Goal: Task Accomplishment & Management: Manage account settings

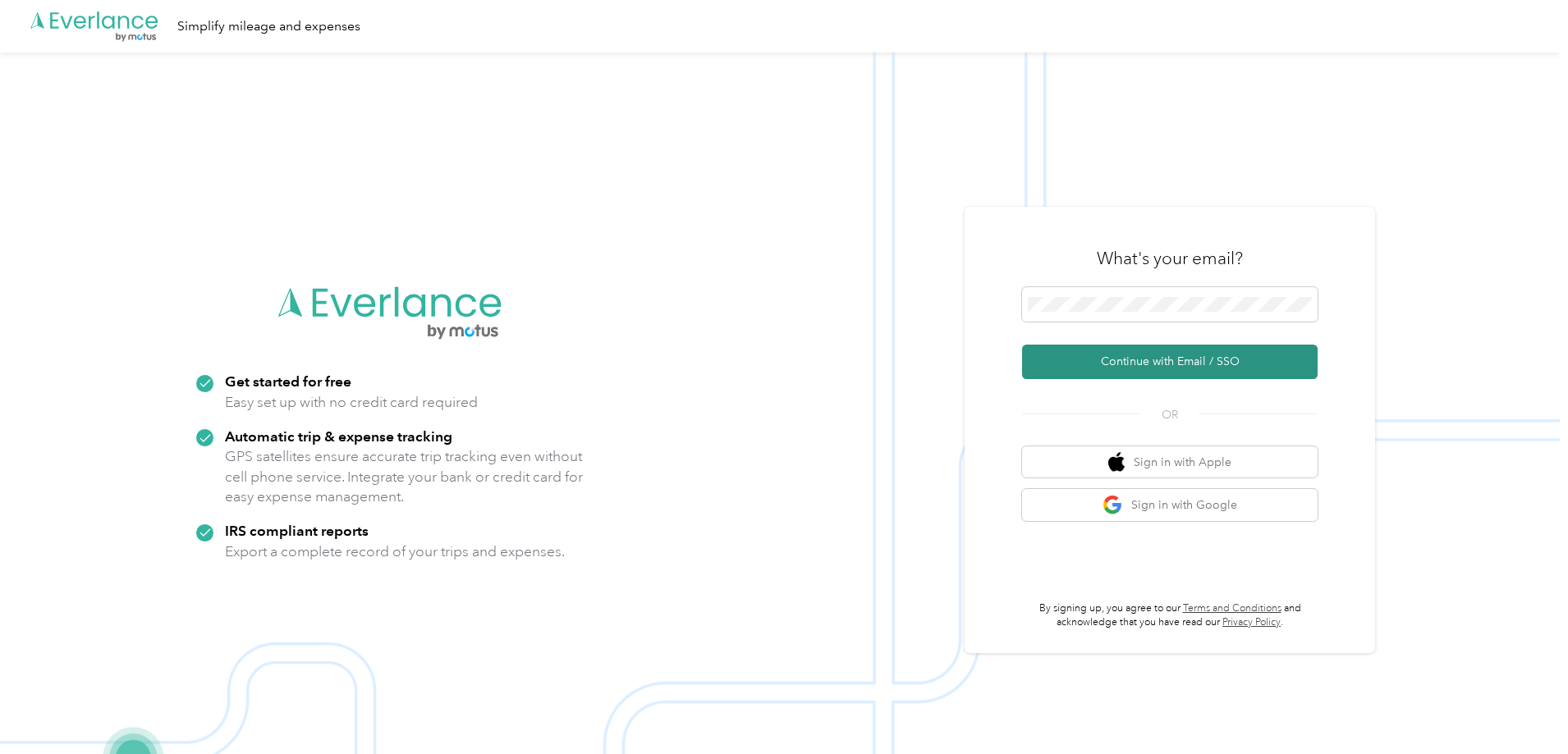
click at [1168, 350] on button "Continue with Email / SSO" at bounding box center [1168, 361] width 295 height 35
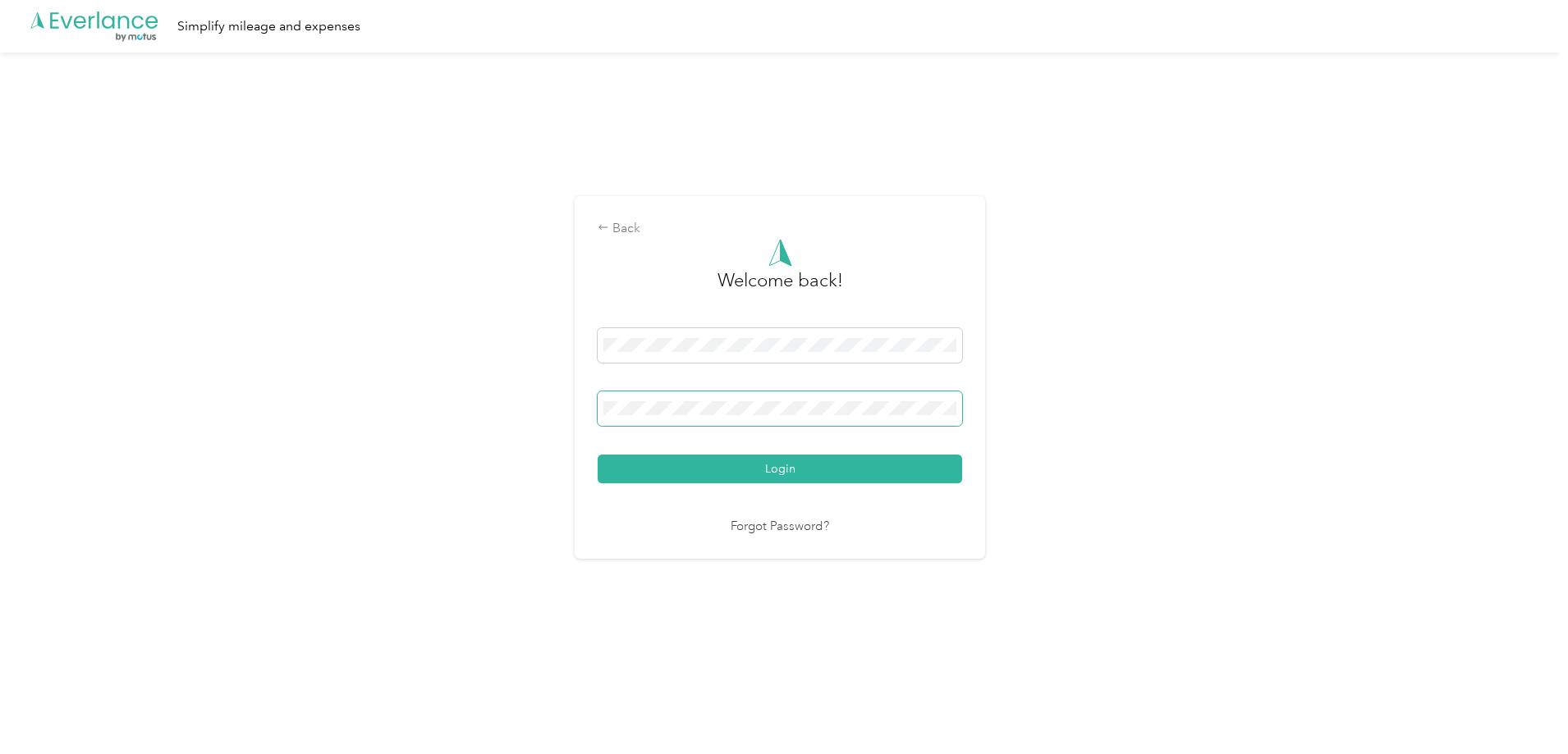
click at [597, 455] on button "Login" at bounding box center [779, 469] width 364 height 29
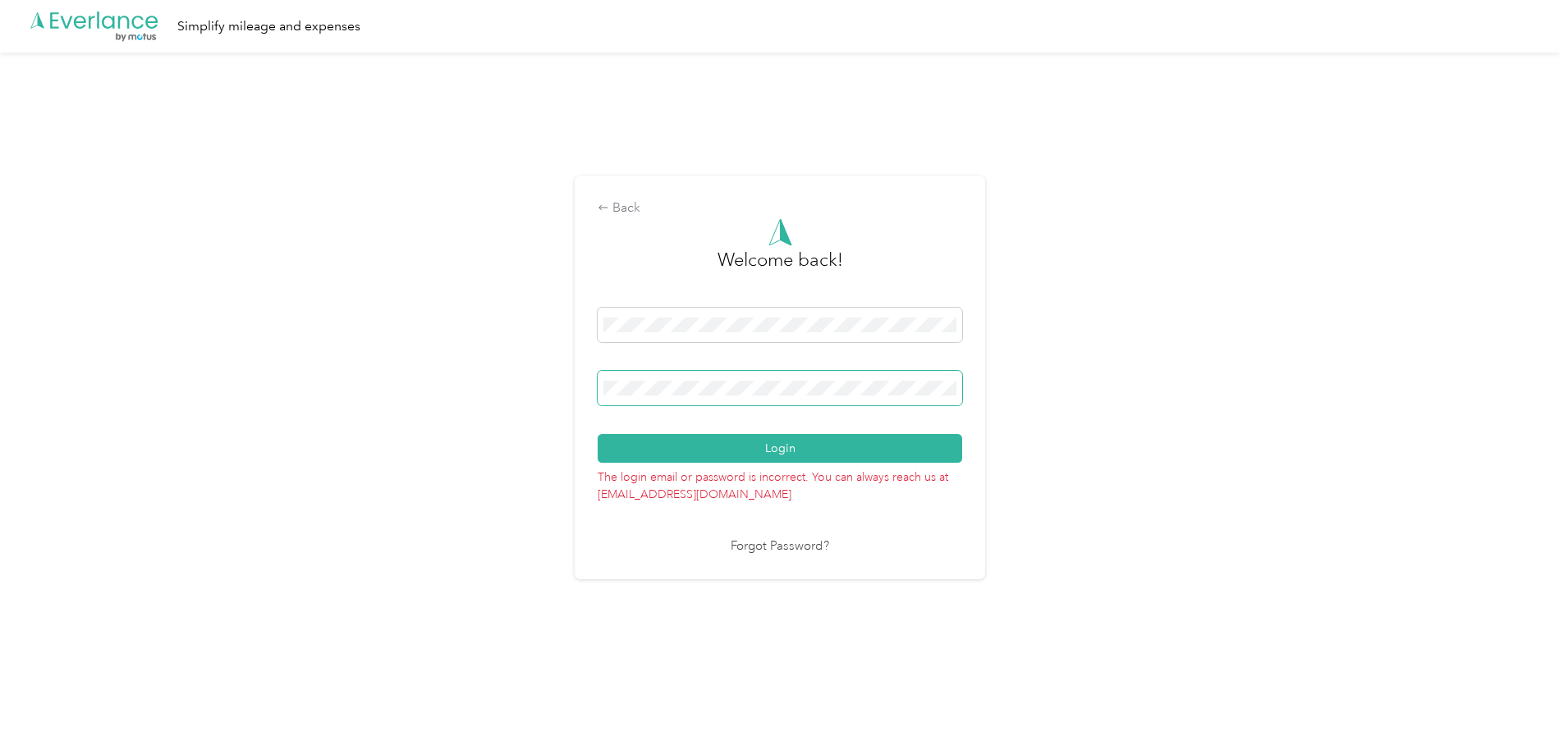
click at [597, 434] on button "Login" at bounding box center [779, 448] width 364 height 29
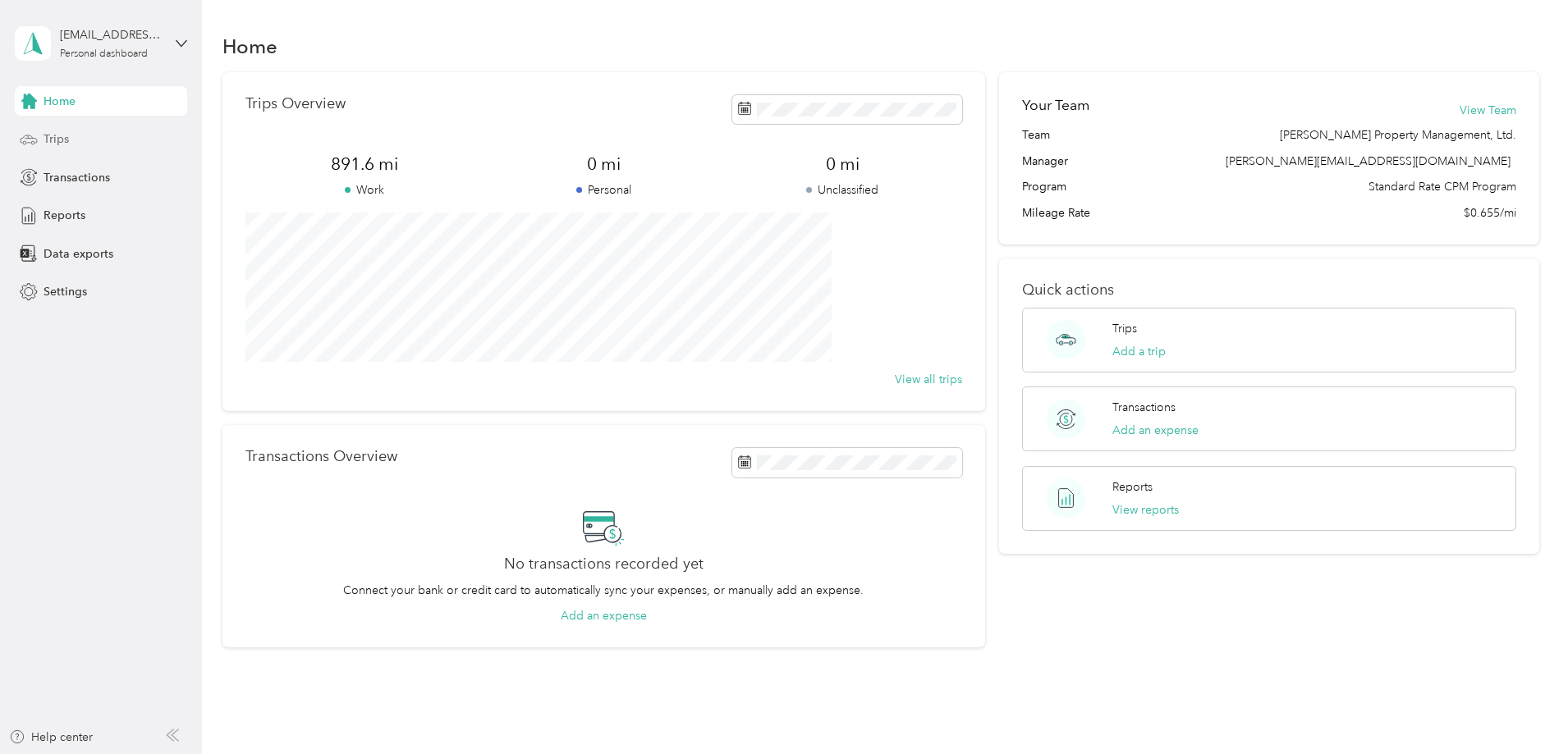
click at [59, 149] on div "Trips" at bounding box center [101, 139] width 173 height 30
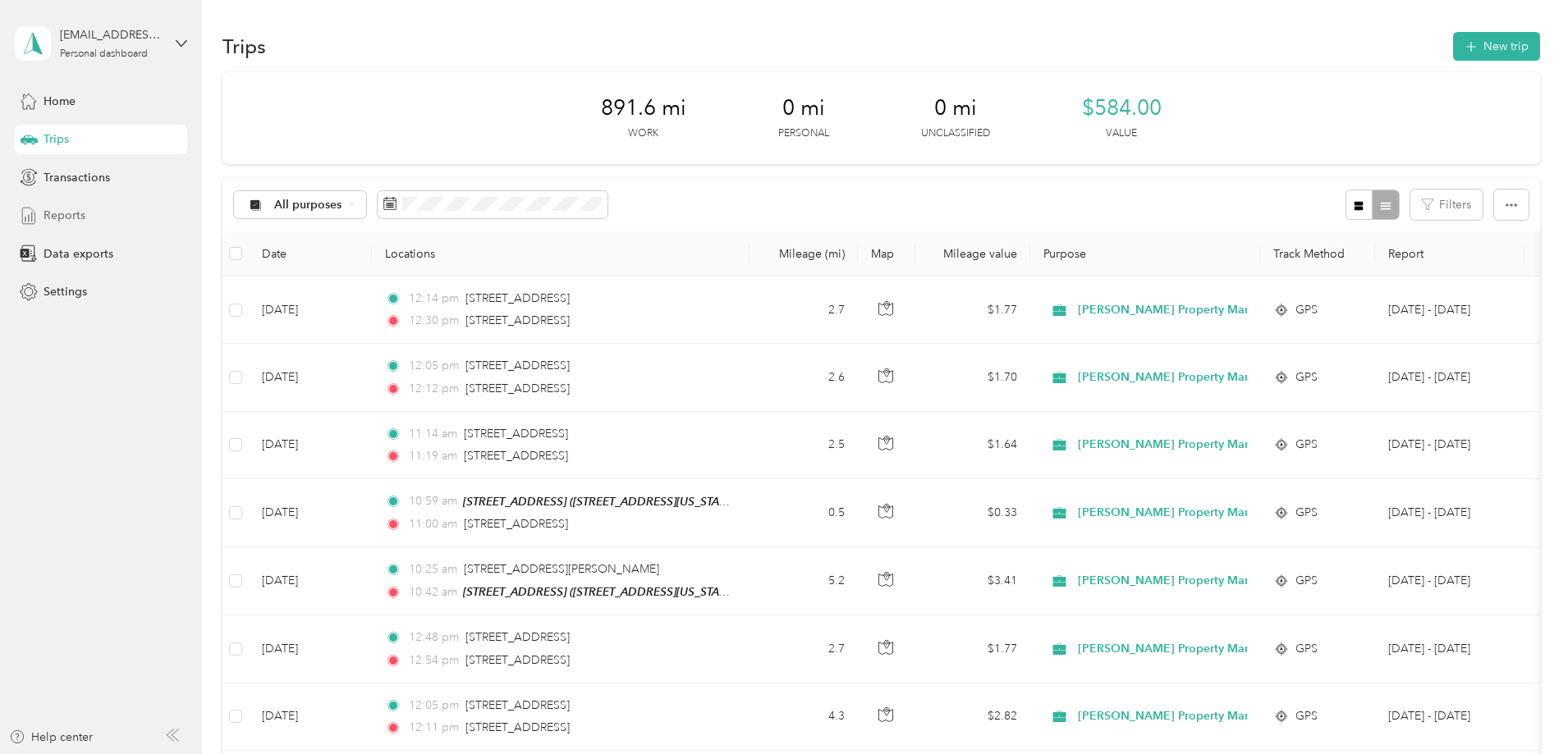
click at [81, 206] on div "Reports" at bounding box center [101, 216] width 173 height 30
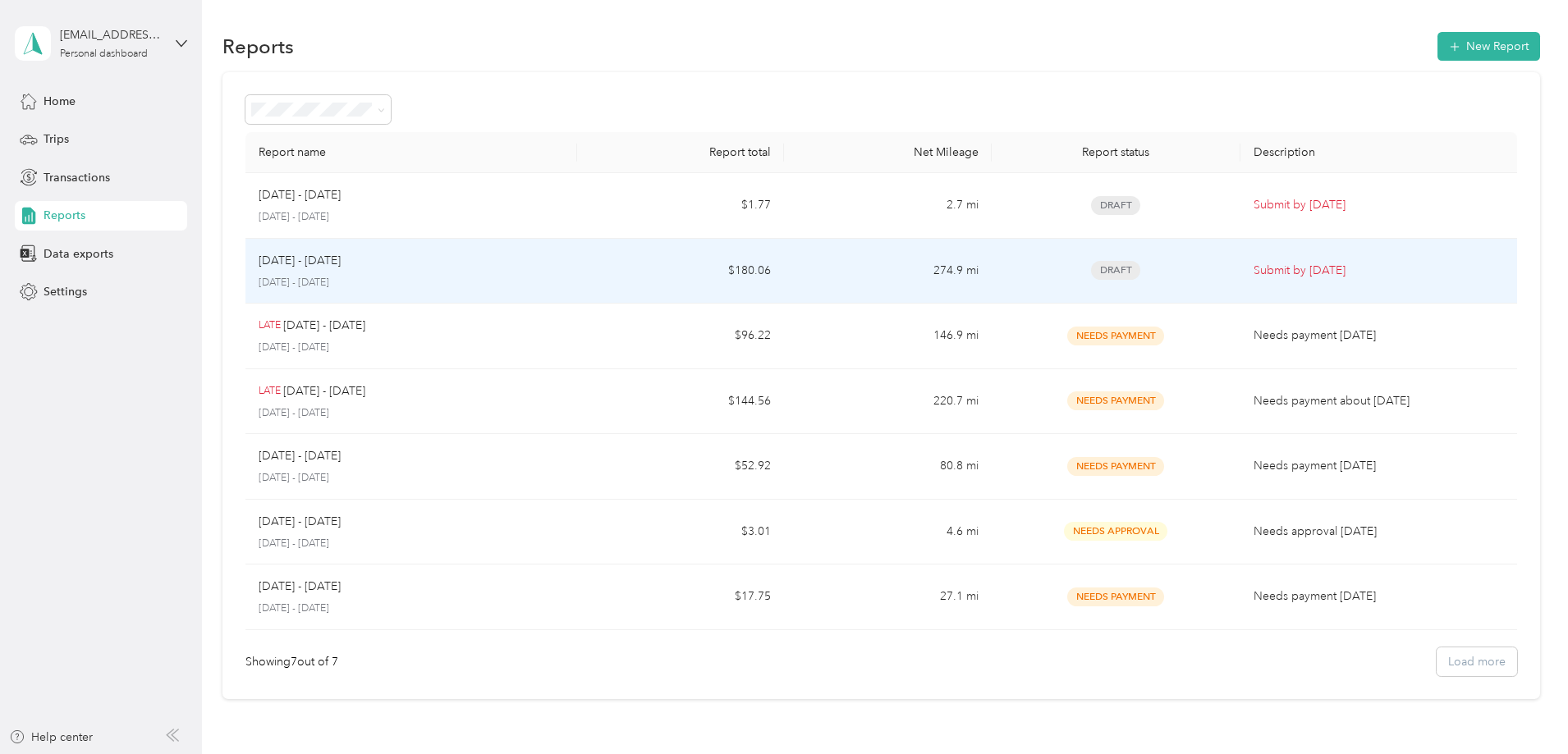
click at [1007, 280] on div "Draft" at bounding box center [1115, 269] width 222 height 19
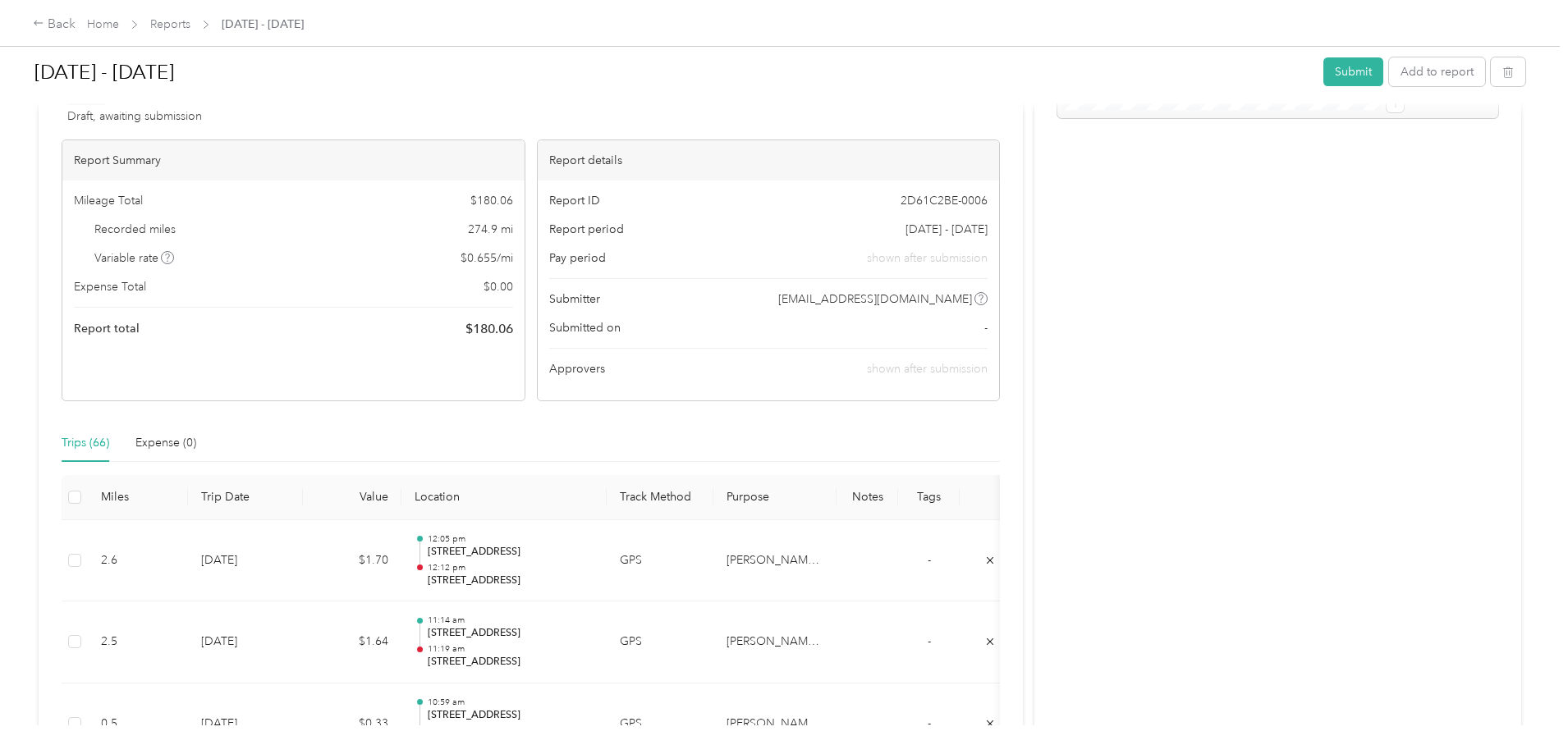
scroll to position [329, 0]
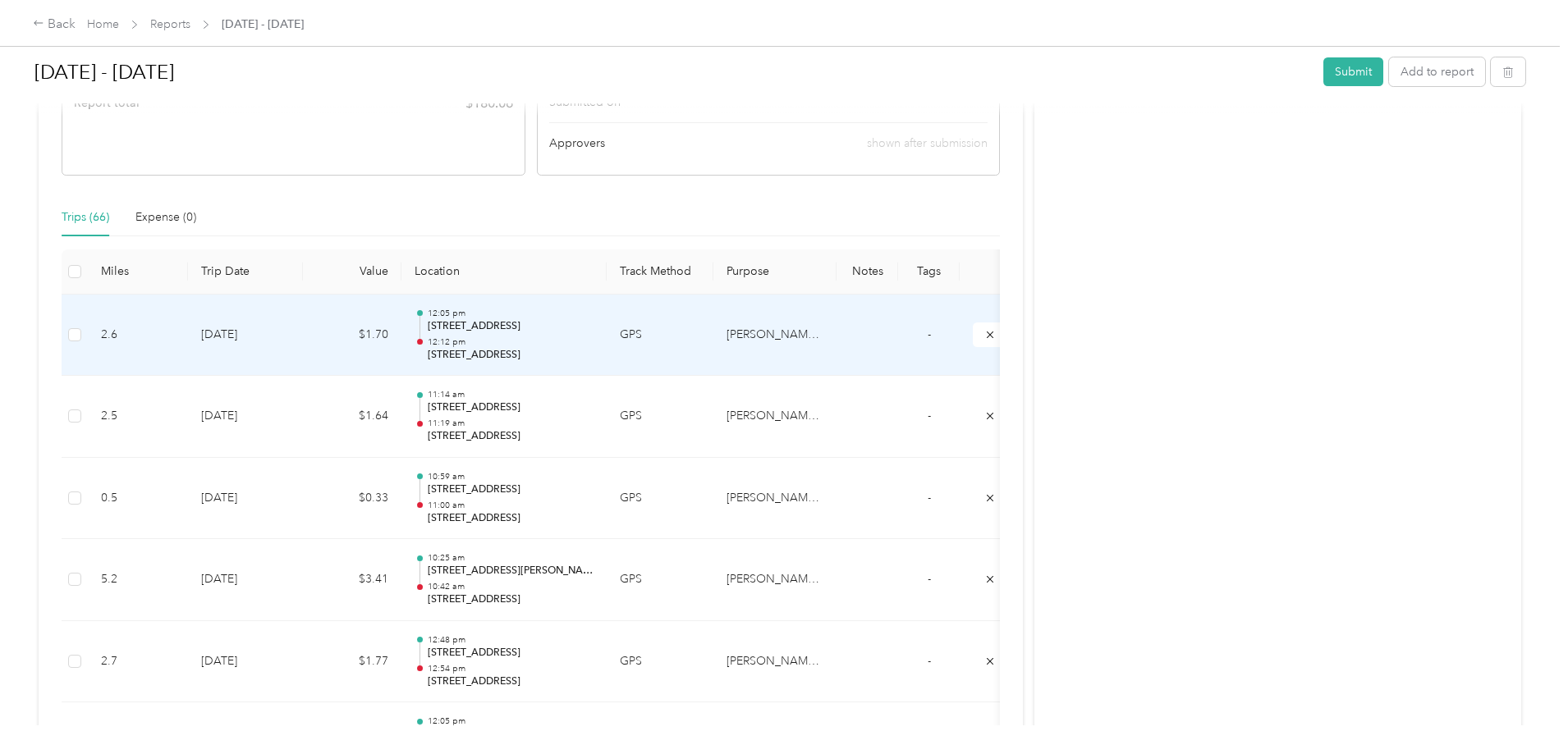
click at [303, 342] on td "[DATE]" at bounding box center [245, 336] width 114 height 82
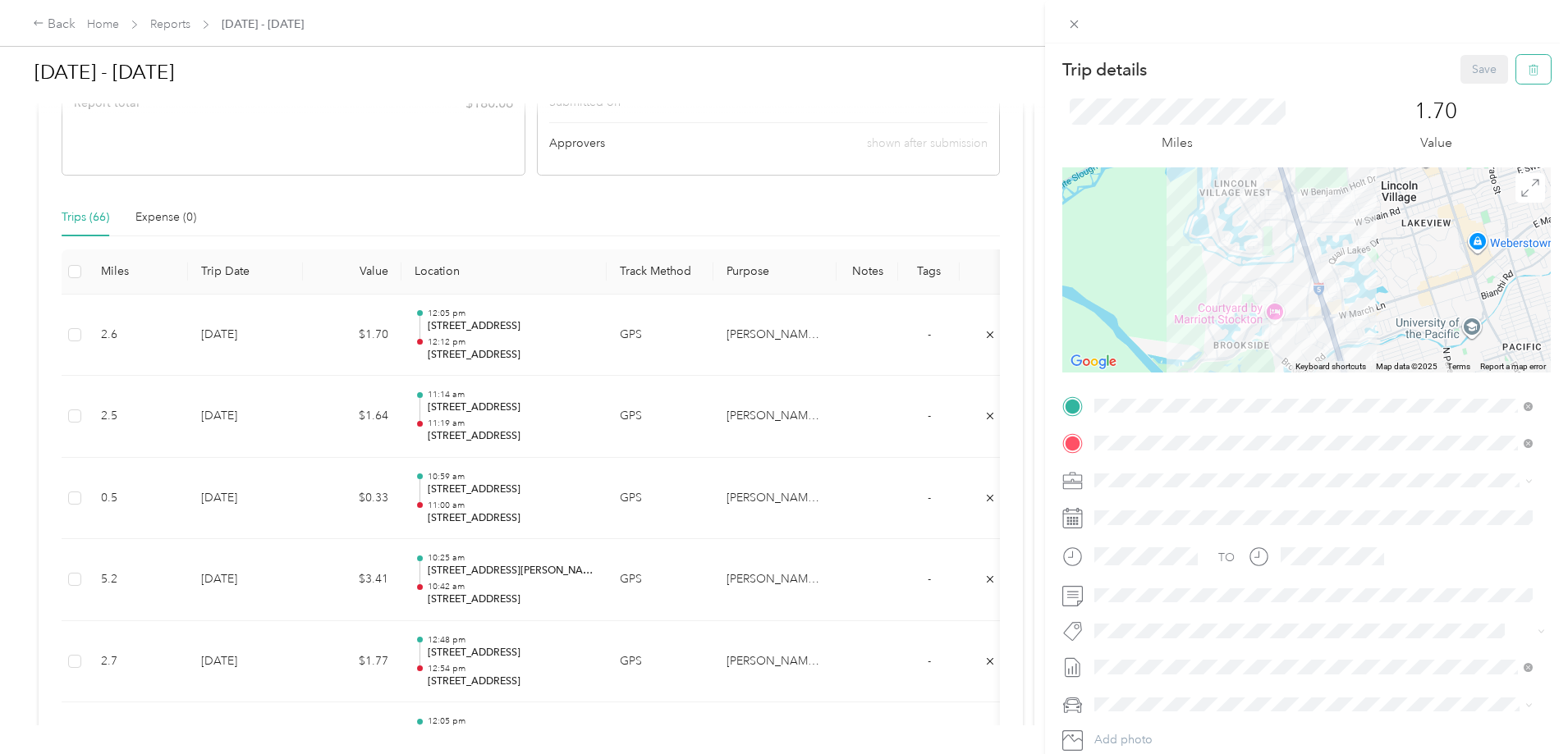
click at [1528, 68] on icon "button" at bounding box center [1533, 70] width 12 height 12
click at [1476, 90] on button "Yes" at bounding box center [1472, 89] width 32 height 27
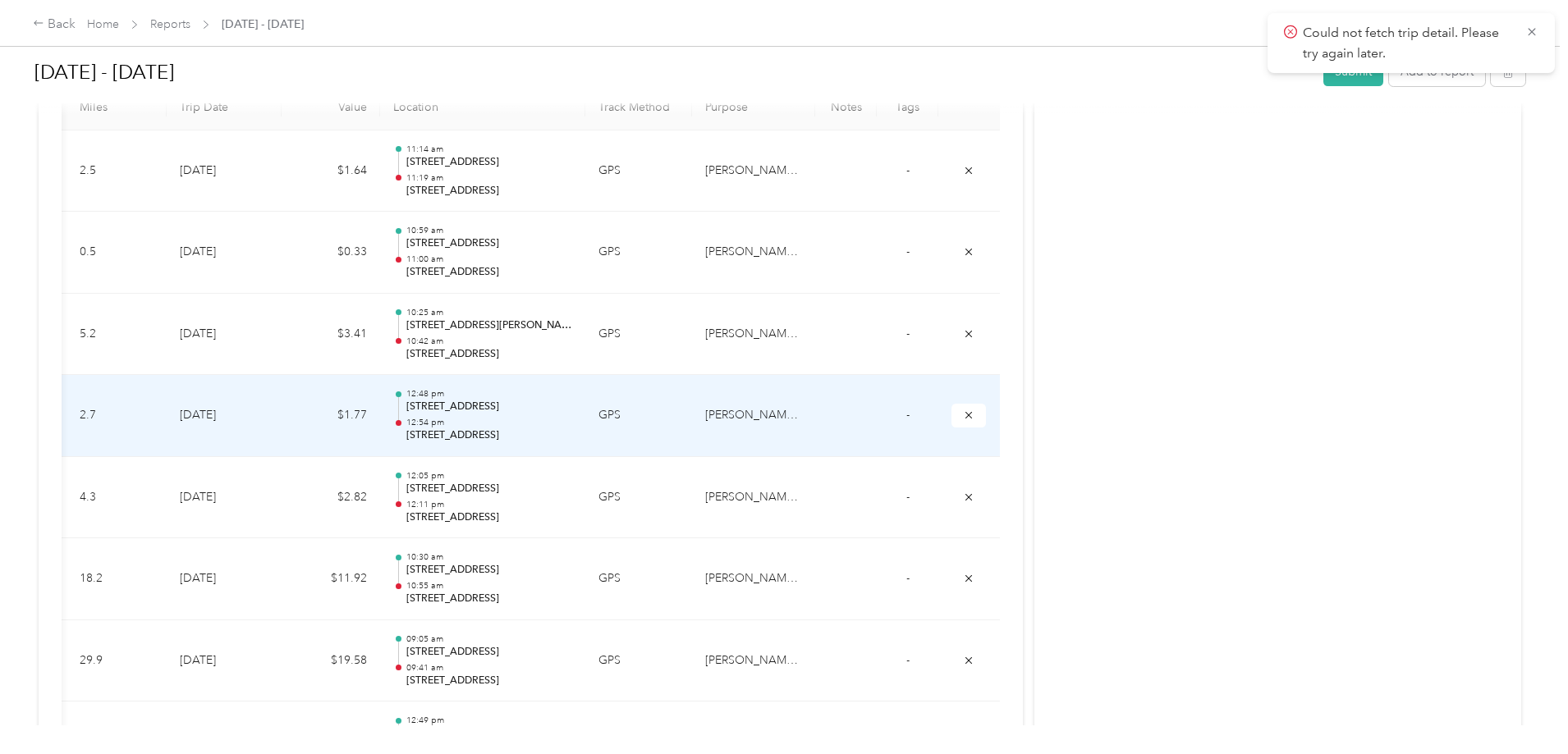
scroll to position [574, 0]
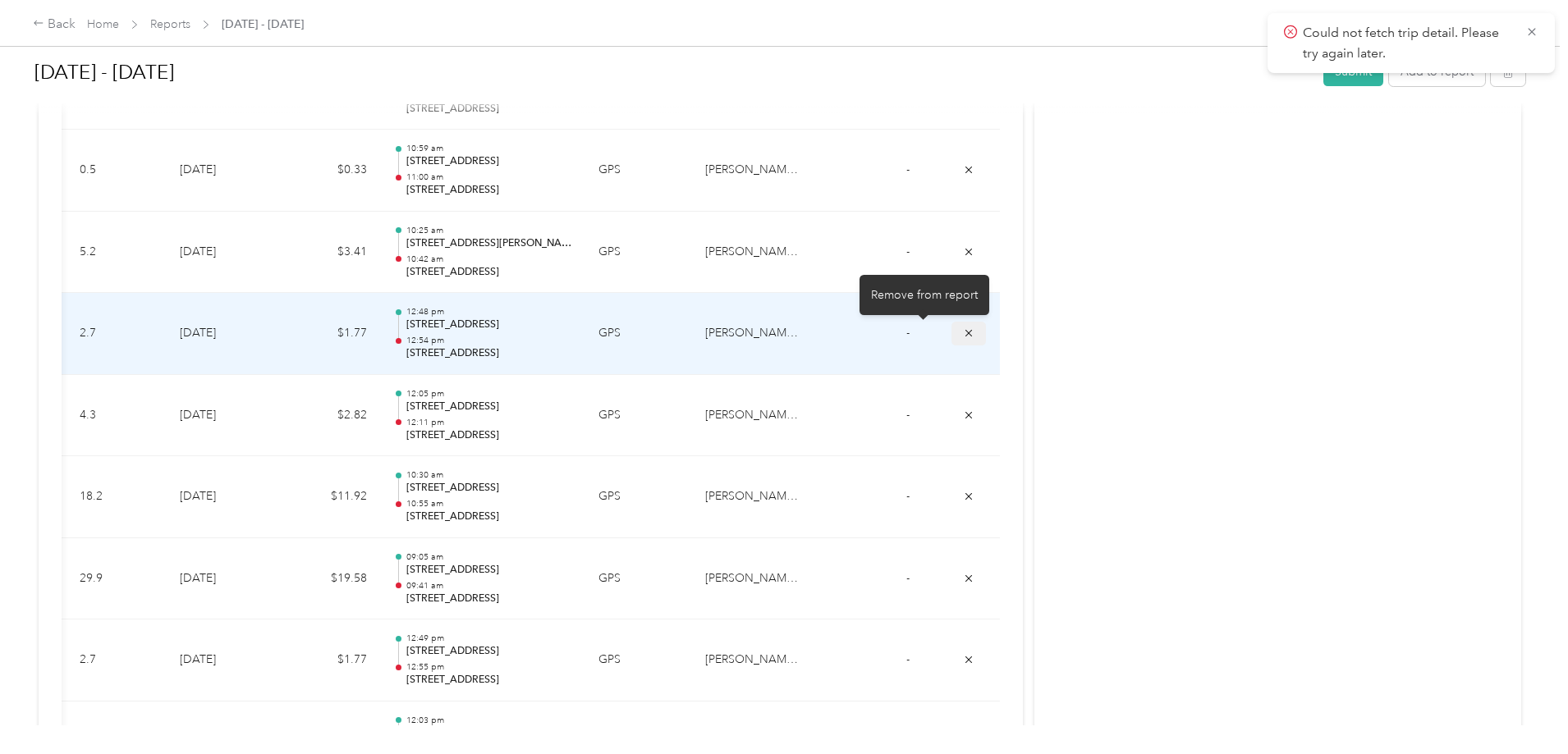
click at [965, 337] on icon "submit" at bounding box center [968, 333] width 7 height 7
click at [963, 333] on icon "submit" at bounding box center [969, 334] width 12 height 12
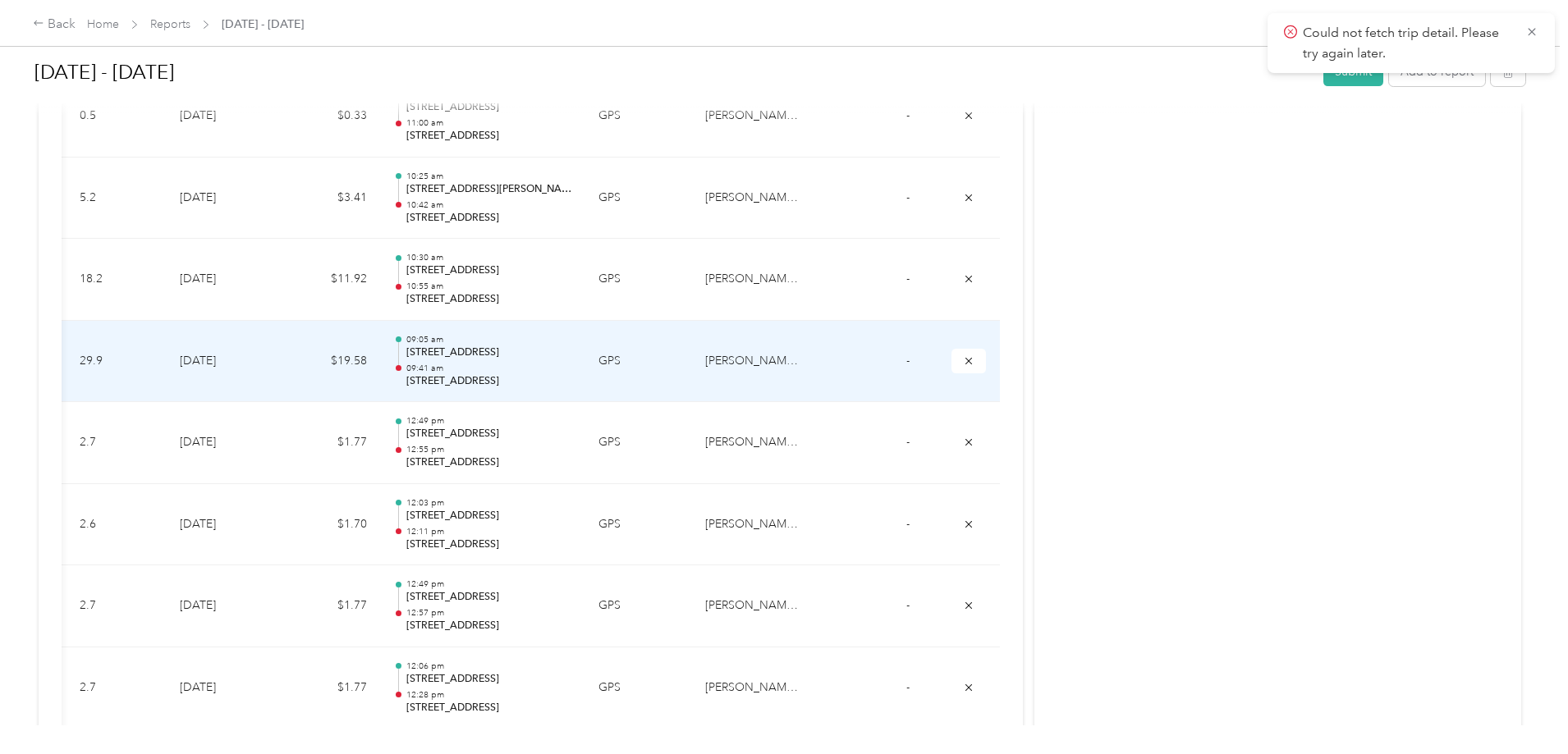
scroll to position [656, 0]
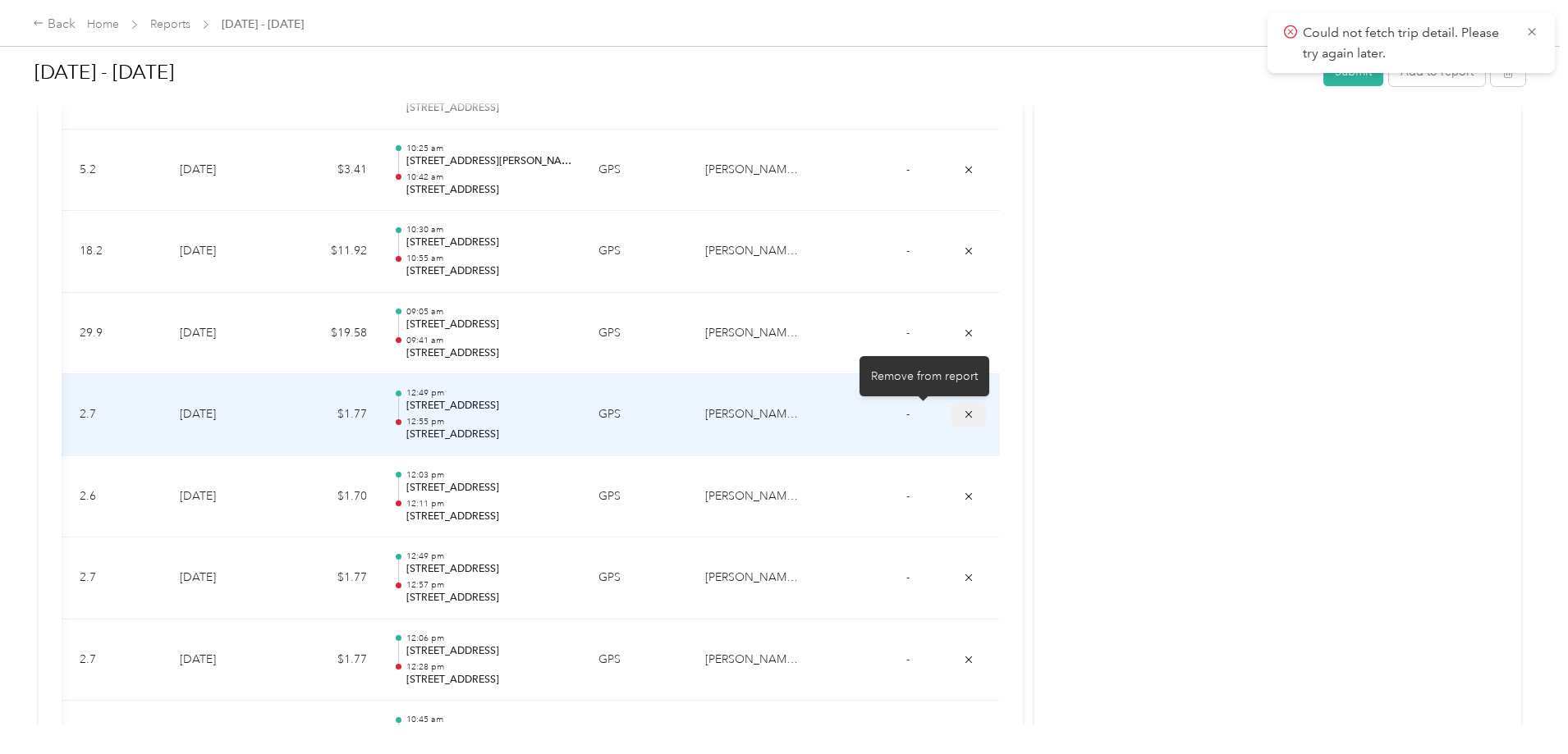
click at [963, 416] on icon "submit" at bounding box center [969, 415] width 12 height 12
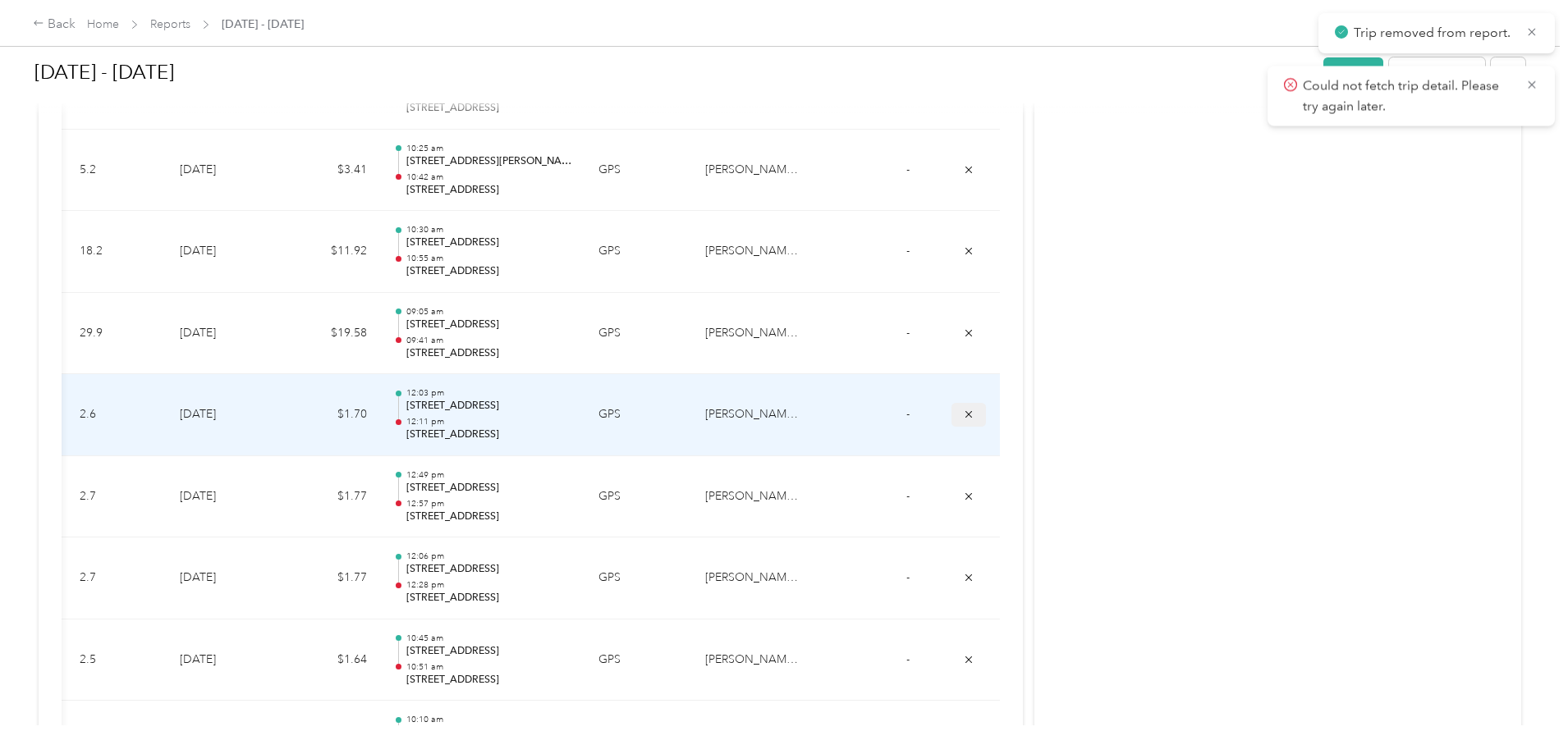
click at [951, 414] on button "submit" at bounding box center [968, 415] width 35 height 24
click at [963, 412] on icon "submit" at bounding box center [969, 415] width 12 height 12
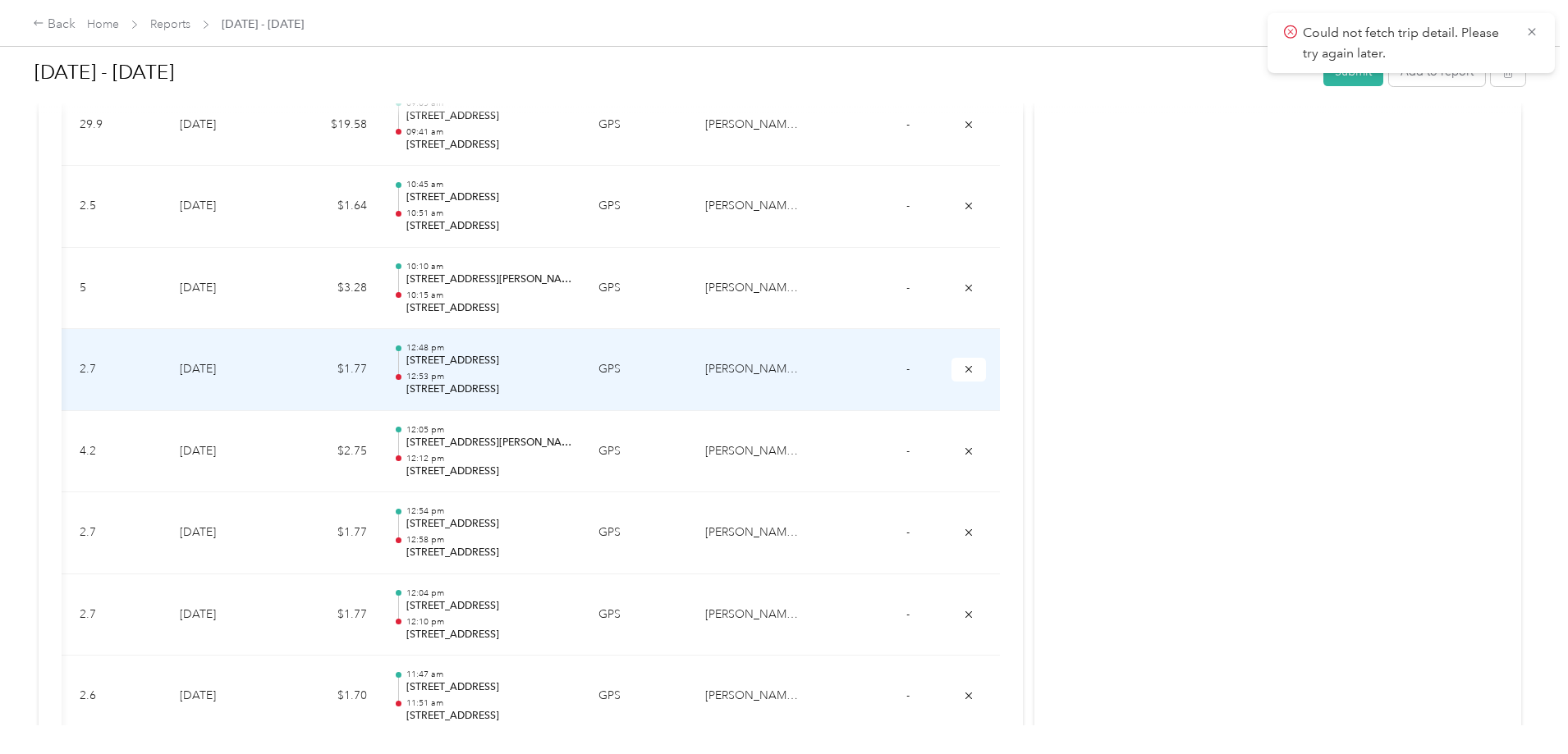
scroll to position [903, 0]
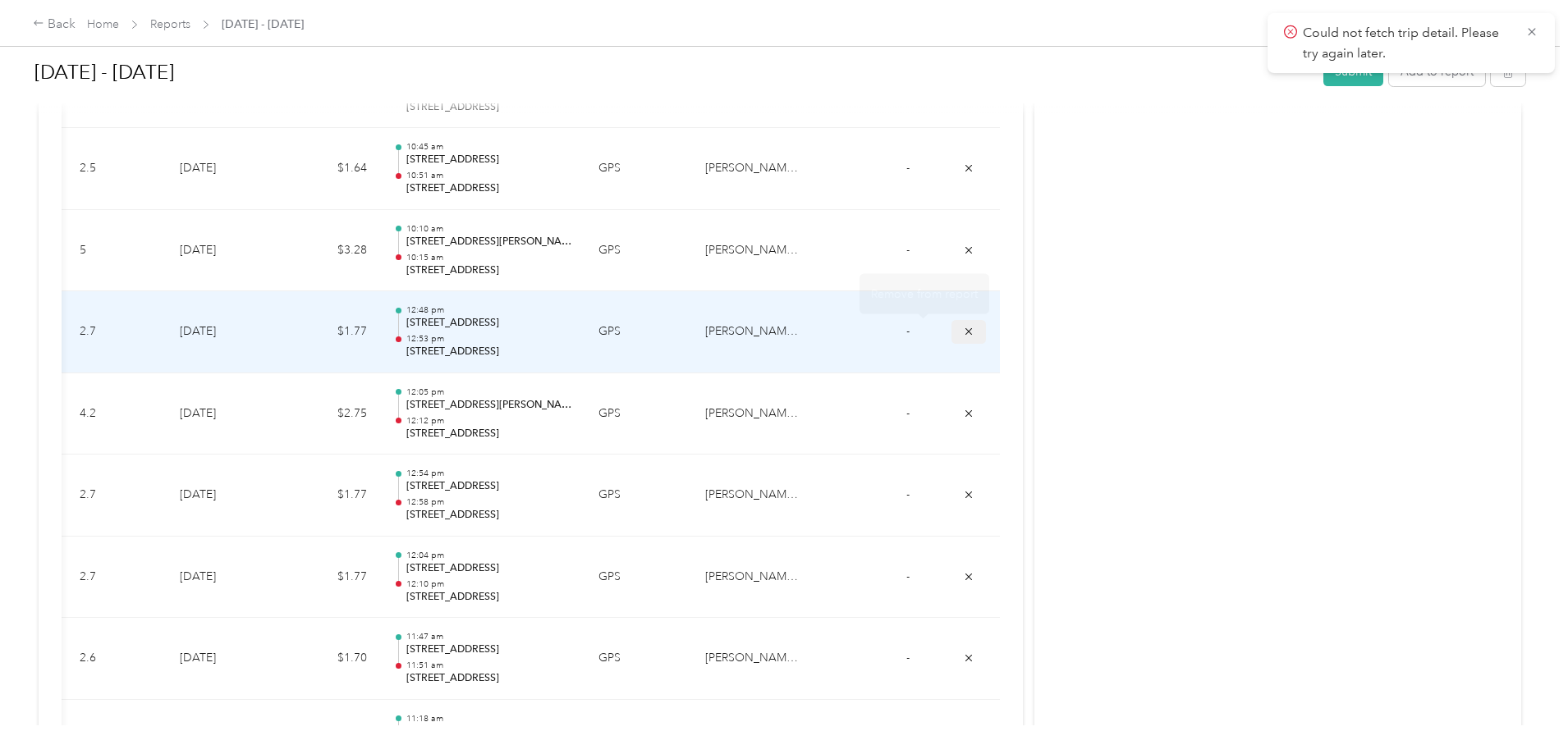
click at [963, 325] on span "submit" at bounding box center [969, 332] width 12 height 14
click at [951, 336] on button "submit" at bounding box center [968, 332] width 35 height 24
click at [963, 331] on icon "submit" at bounding box center [969, 332] width 12 height 12
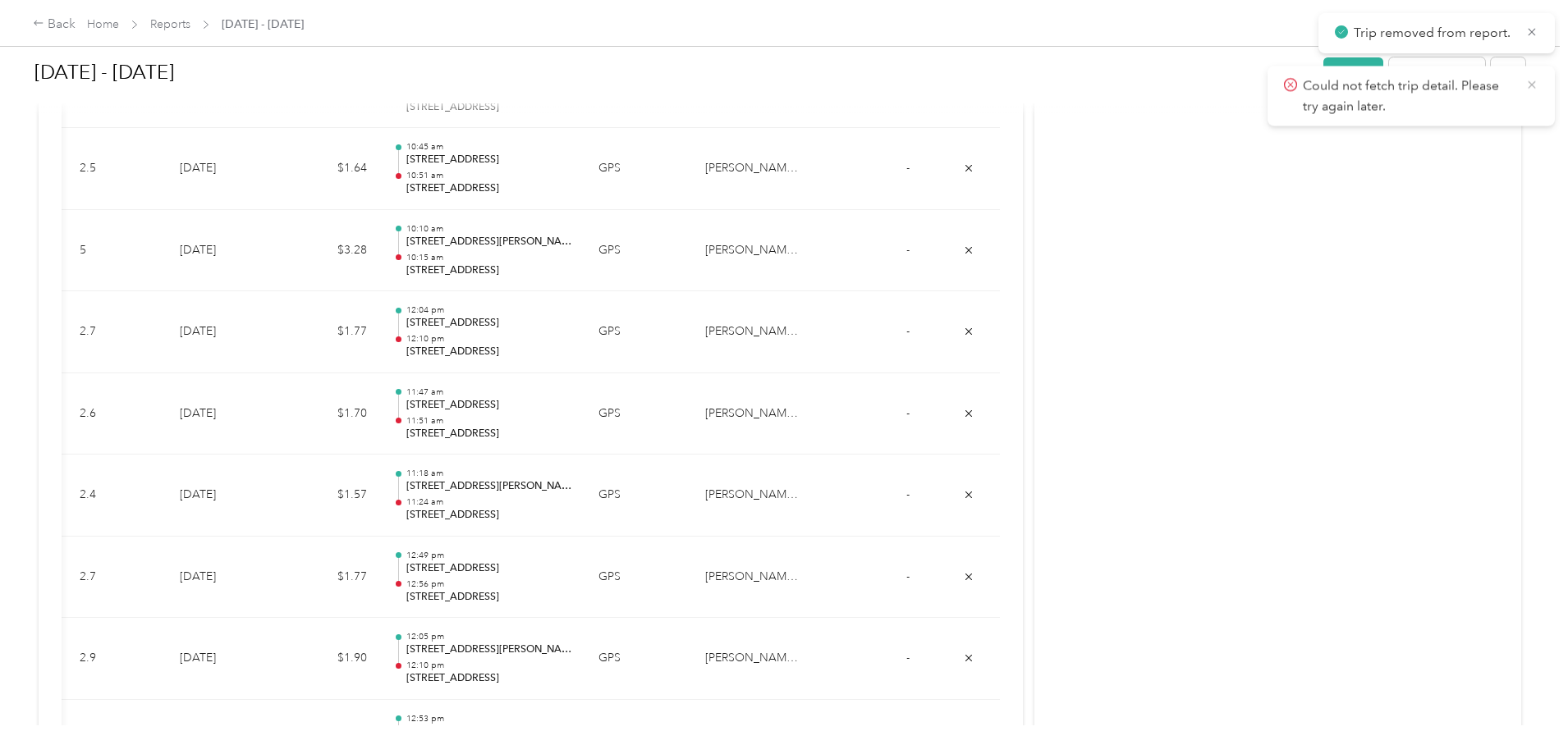
click at [1531, 84] on icon at bounding box center [1531, 84] width 7 height 7
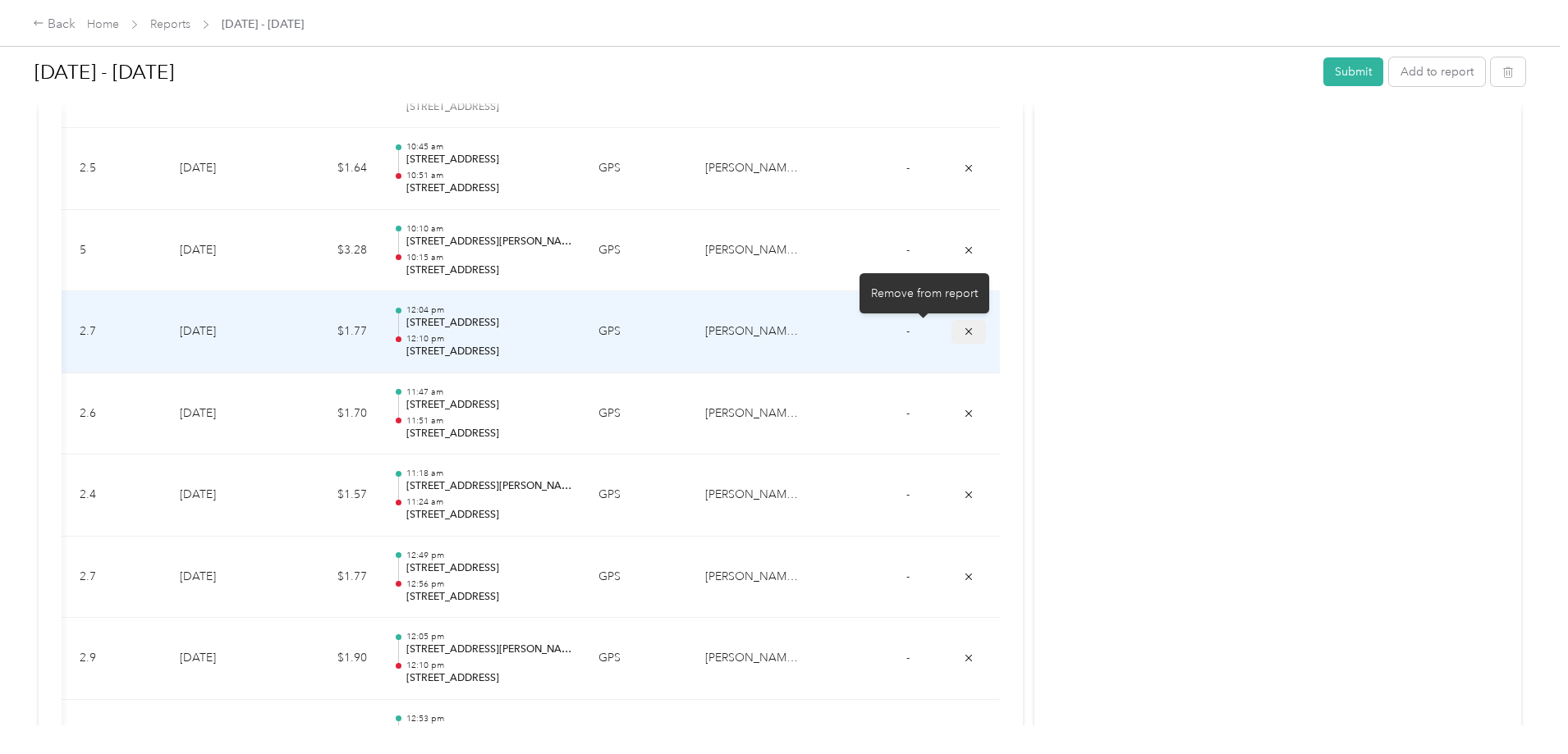
click at [951, 334] on button "submit" at bounding box center [968, 332] width 35 height 24
click at [963, 335] on icon "submit" at bounding box center [969, 332] width 12 height 12
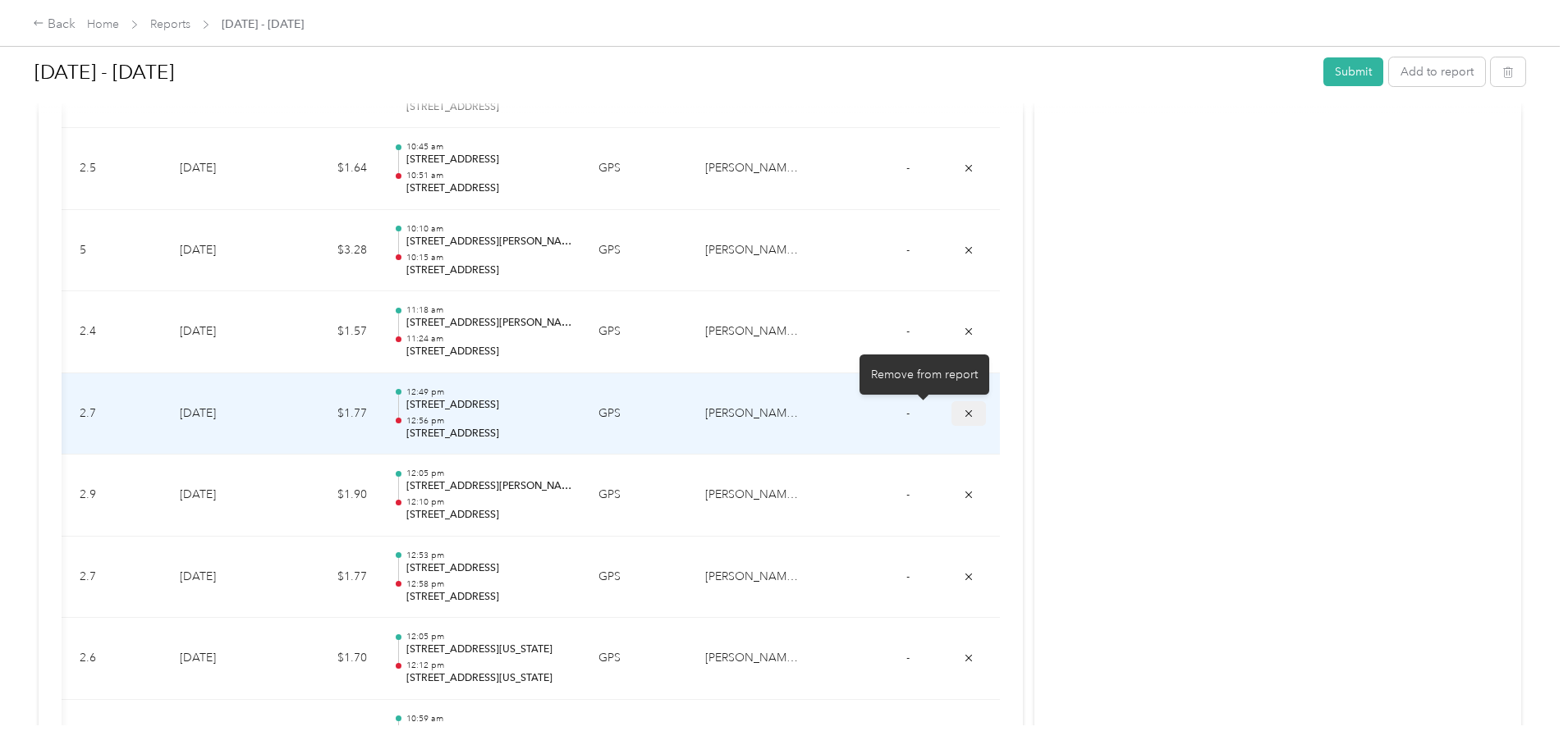
click at [951, 408] on button "submit" at bounding box center [968, 414] width 35 height 24
click at [965, 414] on icon "submit" at bounding box center [968, 413] width 7 height 7
click at [963, 408] on icon "submit" at bounding box center [969, 414] width 12 height 12
click at [963, 411] on icon "submit" at bounding box center [969, 414] width 12 height 12
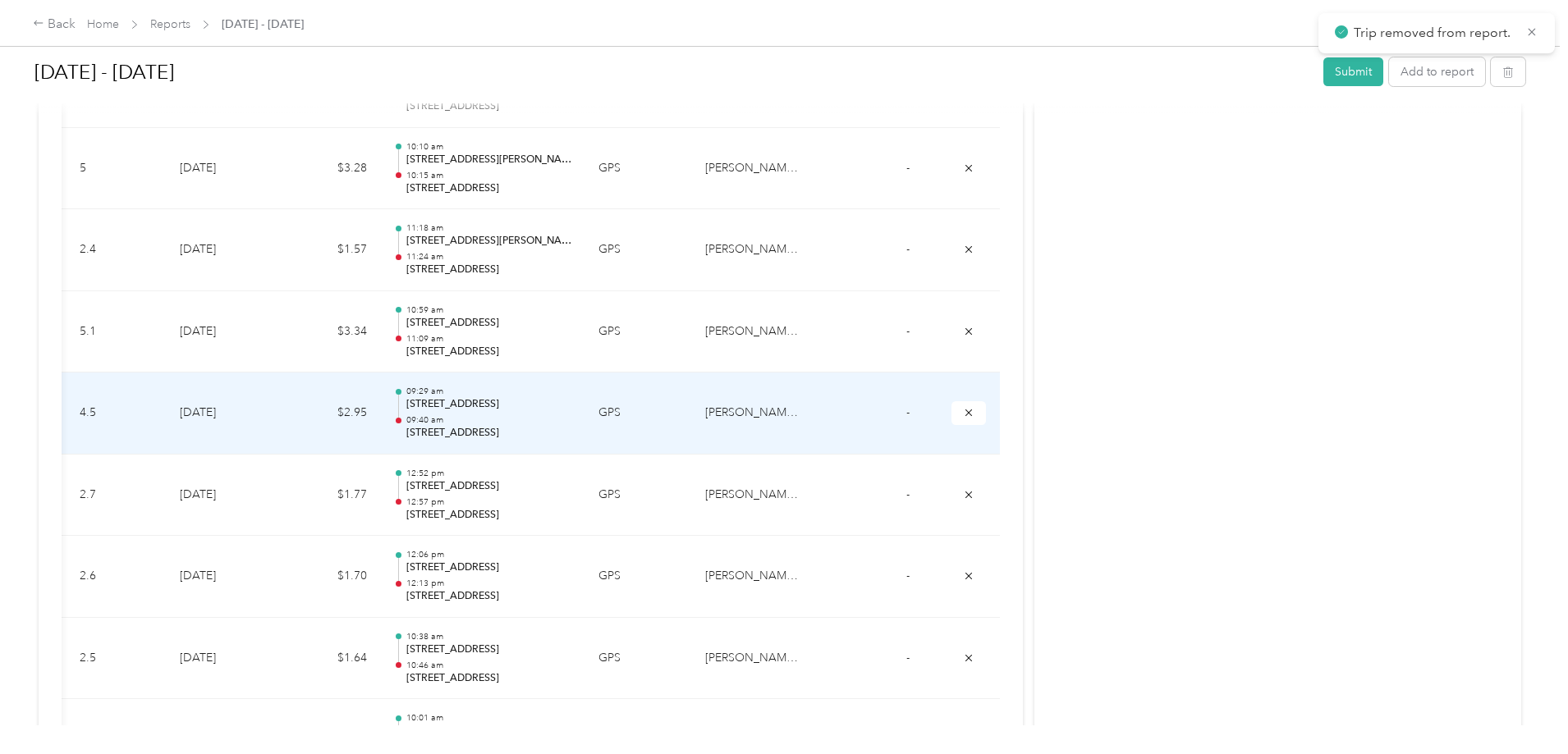
scroll to position [1067, 0]
